Goal: Find specific page/section: Find specific page/section

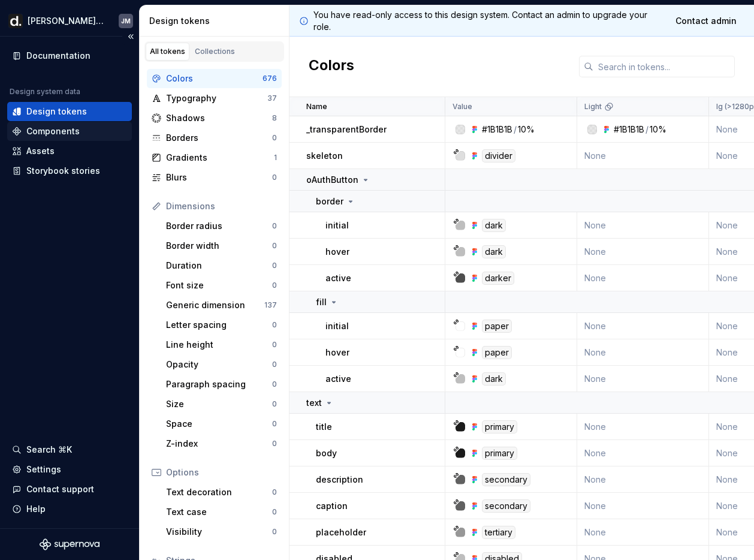
click at [58, 133] on div "Components" at bounding box center [52, 131] width 53 height 12
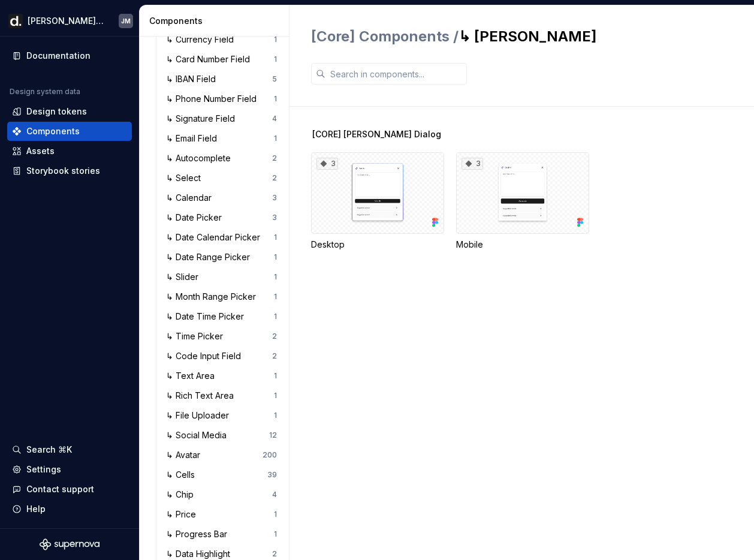
scroll to position [400, 0]
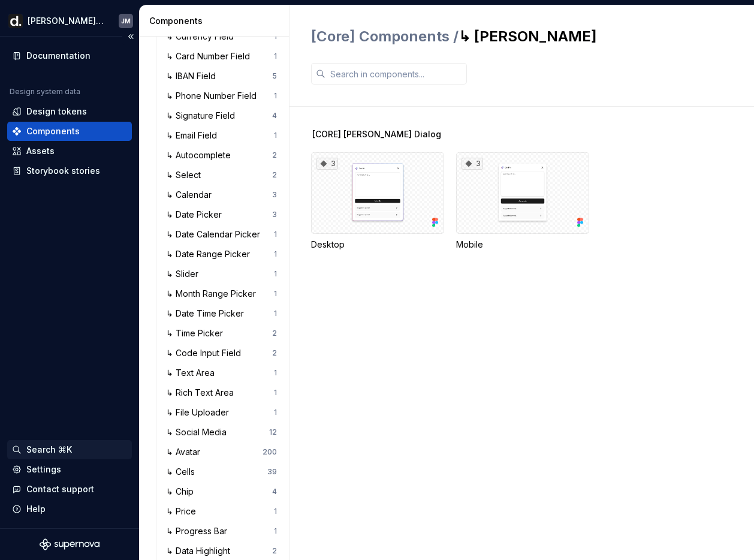
click at [37, 447] on div "Search ⌘K" at bounding box center [49, 449] width 46 height 12
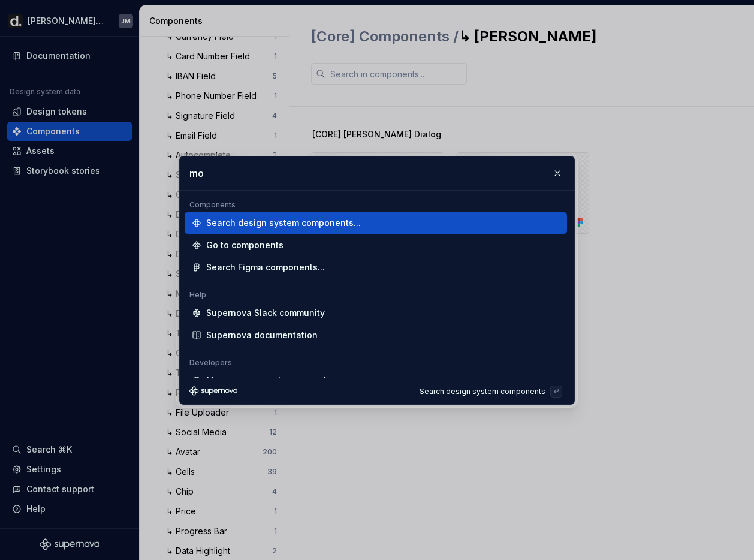
type input "m"
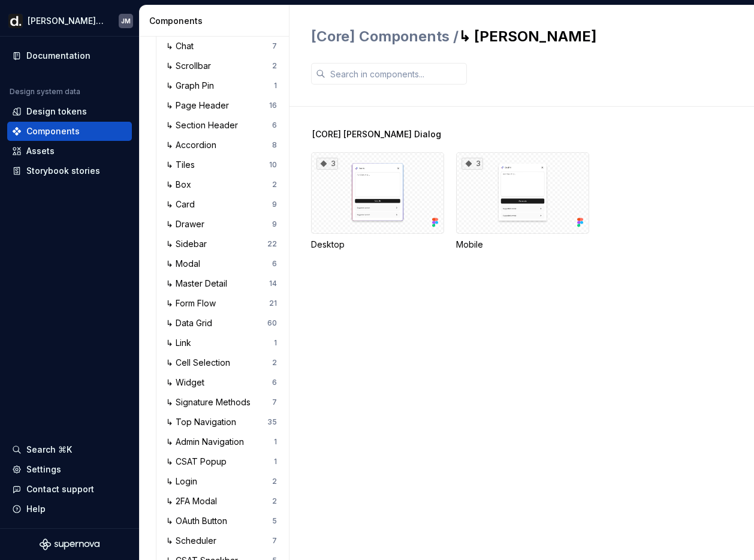
scroll to position [1106, 0]
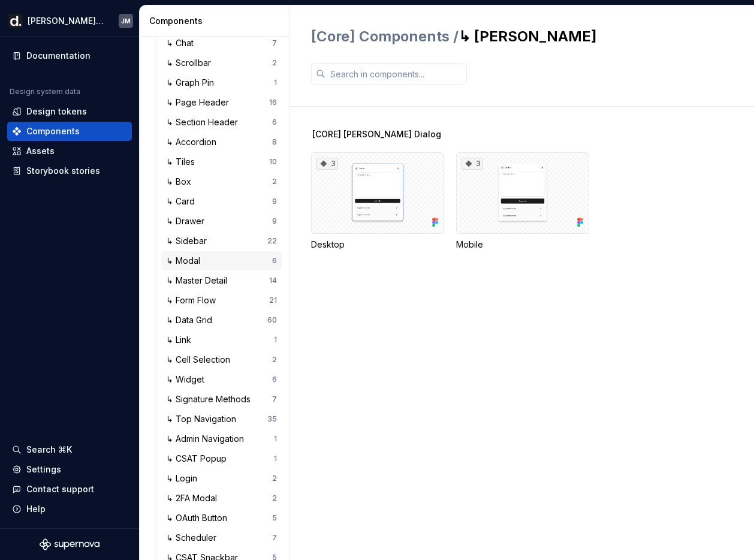
click at [208, 262] on div "↳ Modal" at bounding box center [219, 261] width 106 height 12
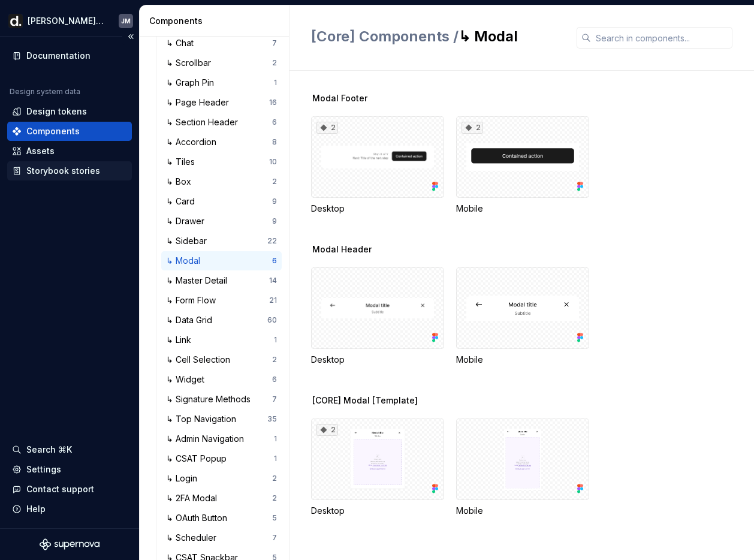
click at [59, 172] on div "Storybook stories" at bounding box center [63, 171] width 74 height 12
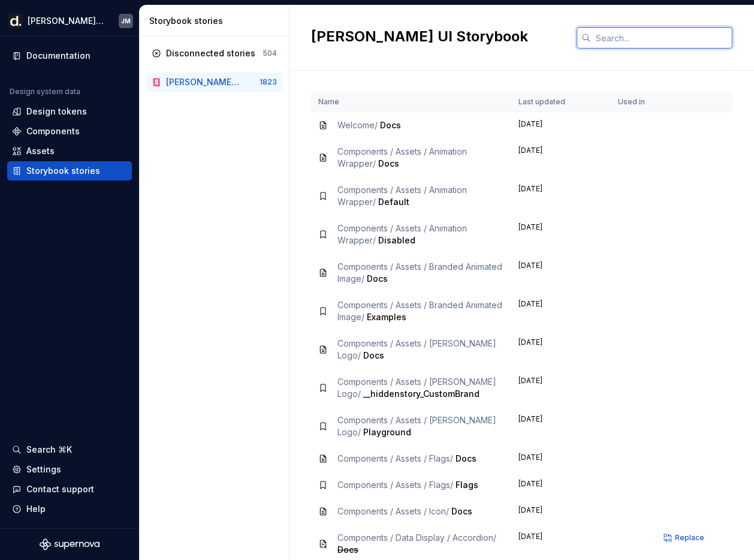
click at [626, 38] on input "text" at bounding box center [661, 38] width 141 height 22
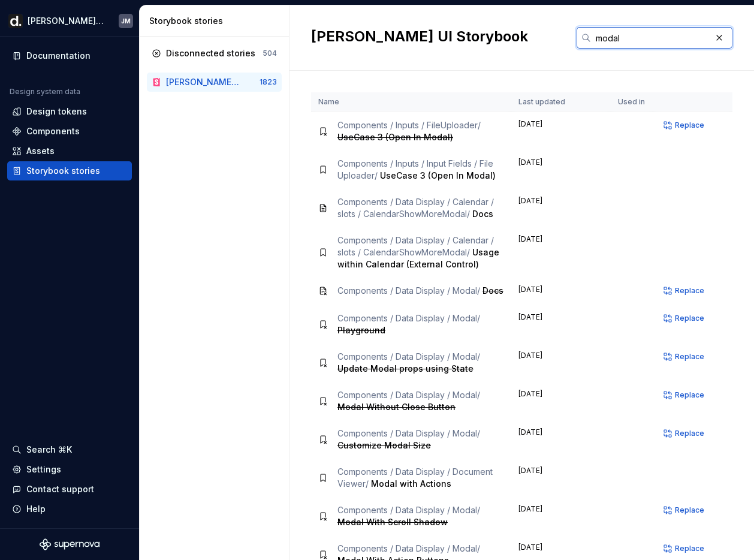
type input "modal"
click at [447, 124] on span "Components / Inputs / FileUploader /" at bounding box center [408, 125] width 143 height 10
click at [445, 133] on span "UseCase 3 (Open In Modal)" at bounding box center [395, 137] width 116 height 10
click at [478, 134] on div "Components / Inputs / FileUploader / UseCase 3 (Open In Modal)" at bounding box center [420, 131] width 167 height 24
